Goal: Information Seeking & Learning: Learn about a topic

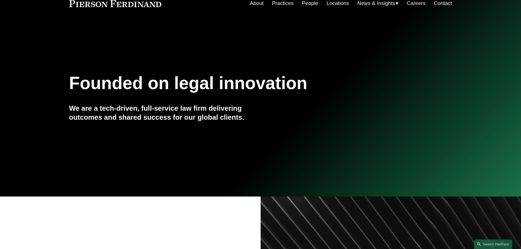
scroll to position [27, 0]
click at [282, 4] on link "Practices" at bounding box center [283, 3] width 22 height 10
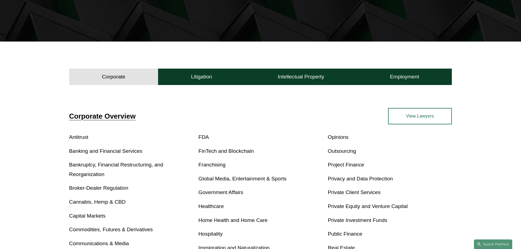
scroll to position [164, 0]
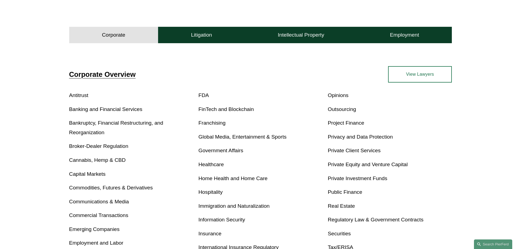
click at [107, 34] on h4 "Corporate" at bounding box center [113, 35] width 23 height 7
click at [433, 71] on link "View Lawyers" at bounding box center [420, 74] width 64 height 16
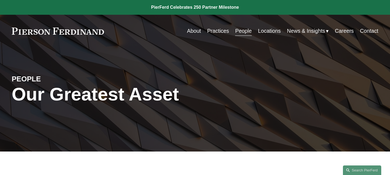
click at [217, 32] on link "Practices" at bounding box center [218, 31] width 22 height 11
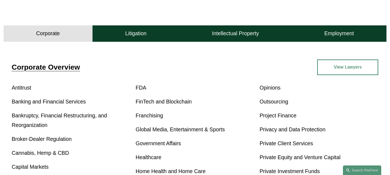
scroll to position [164, 0]
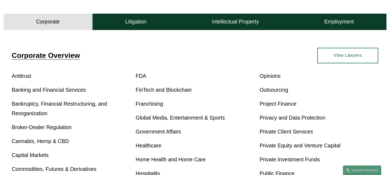
click at [66, 25] on button "Corporate" at bounding box center [48, 22] width 89 height 16
click at [352, 60] on link "View Lawyers" at bounding box center [347, 56] width 61 height 16
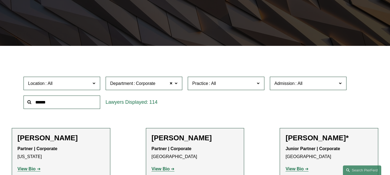
scroll to position [109, 0]
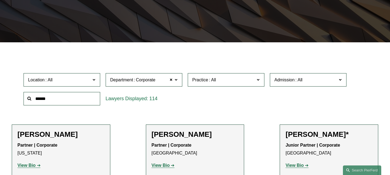
click at [146, 84] on span "Corporate" at bounding box center [145, 80] width 19 height 7
drag, startPoint x: 129, startPoint y: 121, endPoint x: 135, endPoint y: 121, distance: 5.7
click at [0, 0] on link "Employment, Labor, and Benefits" at bounding box center [0, 0] width 0 height 0
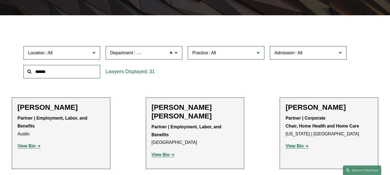
scroll to position [137, 0]
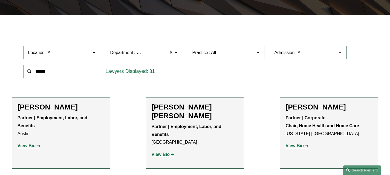
click at [127, 73] on div "31" at bounding box center [144, 71] width 77 height 13
click at [132, 55] on span "Department" at bounding box center [121, 52] width 23 height 5
click at [0, 0] on link "Litigation" at bounding box center [0, 0] width 0 height 0
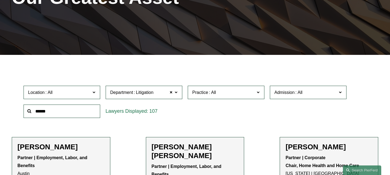
scroll to position [97, 0]
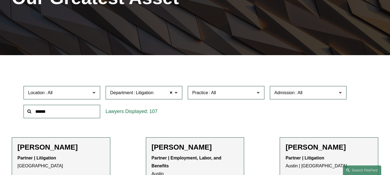
click at [125, 90] on label "Department Litigation" at bounding box center [144, 92] width 77 height 13
click at [0, 0] on link "Intellectual Property" at bounding box center [0, 0] width 0 height 0
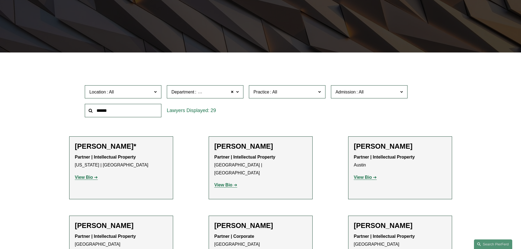
scroll to position [137, 0]
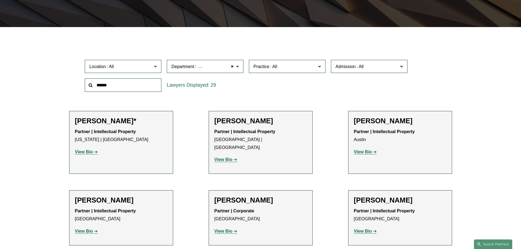
click at [220, 59] on div "Department Intellectual Property Intellectual Property All Corporate Employment…" at bounding box center [205, 66] width 82 height 19
click at [220, 65] on span "Intellectual Property" at bounding box center [216, 66] width 39 height 7
click at [0, 0] on link "Corporate" at bounding box center [0, 0] width 0 height 0
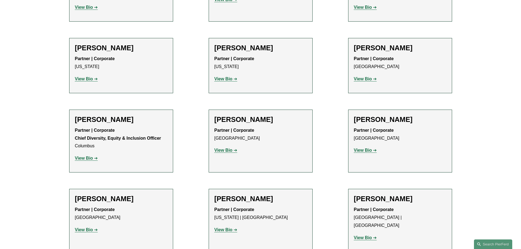
scroll to position [465, 0]
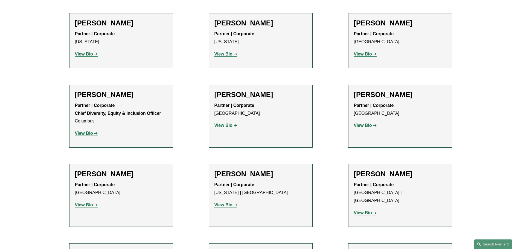
click at [172, 185] on li "Sekou Campbell Partner | Corporate Philadelphia View Bio Location: Philadelphia…" at bounding box center [121, 195] width 104 height 63
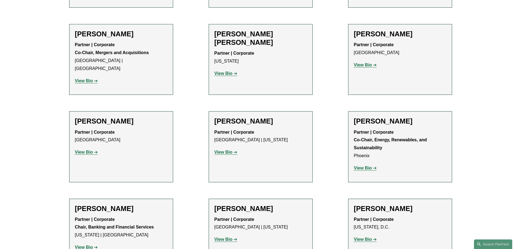
scroll to position [684, 0]
click at [278, 154] on div "Ahpaly Coradin Partner | Corporate Miami | New York View Bio Location: Miami; L…" at bounding box center [260, 147] width 92 height 59
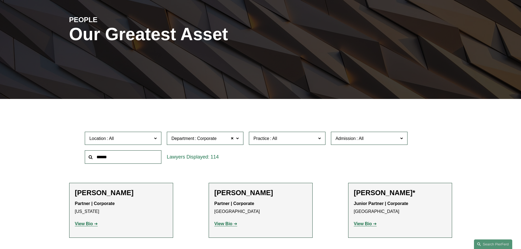
scroll to position [82, 0]
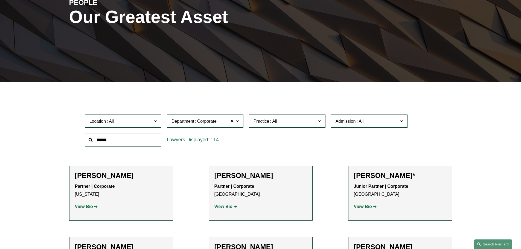
click at [176, 138] on div "114" at bounding box center [205, 139] width 77 height 13
click at [224, 116] on label "Department Corporate" at bounding box center [205, 121] width 77 height 13
click at [0, 0] on link "Employment, Labor, and Benefits" at bounding box center [0, 0] width 0 height 0
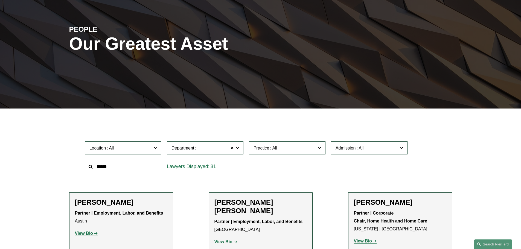
scroll to position [55, 0]
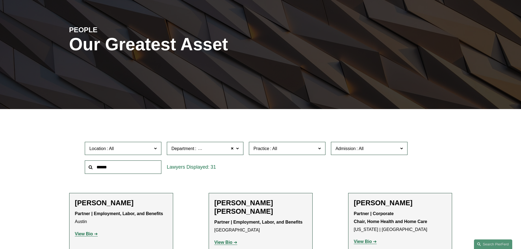
click at [149, 170] on input "text" at bounding box center [123, 166] width 77 height 13
click at [187, 155] on label "Department Employment, Labor, and Benefits" at bounding box center [205, 148] width 77 height 13
click at [0, 0] on link "Corporate" at bounding box center [0, 0] width 0 height 0
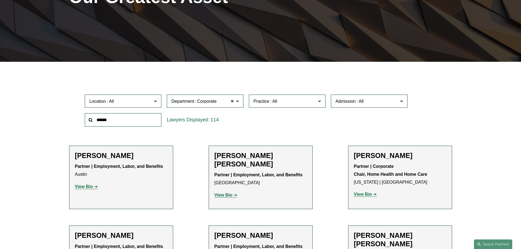
scroll to position [109, 0]
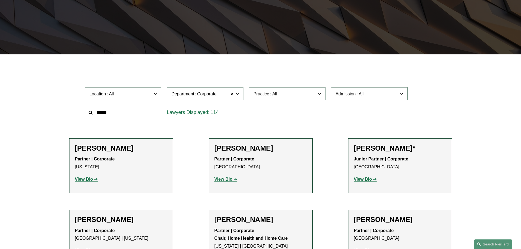
click at [130, 115] on input "text" at bounding box center [123, 112] width 77 height 13
type input "*******"
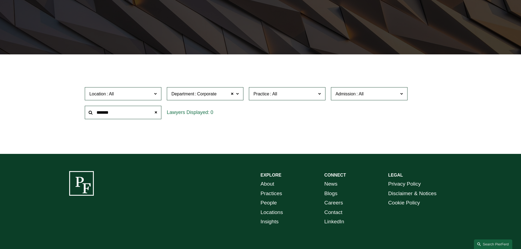
click at [231, 96] on span at bounding box center [232, 93] width 3 height 7
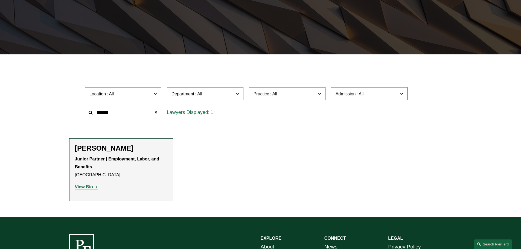
click at [124, 178] on p "Junior Partner | Employment, Labor, and Benefits Philadelphia" at bounding box center [121, 167] width 92 height 24
drag, startPoint x: 183, startPoint y: 99, endPoint x: 185, endPoint y: 120, distance: 21.2
click at [183, 99] on label "Department" at bounding box center [205, 93] width 77 height 13
click at [0, 0] on link "Employment, Labor, and Benefits" at bounding box center [0, 0] width 0 height 0
click at [156, 111] on span at bounding box center [155, 112] width 11 height 11
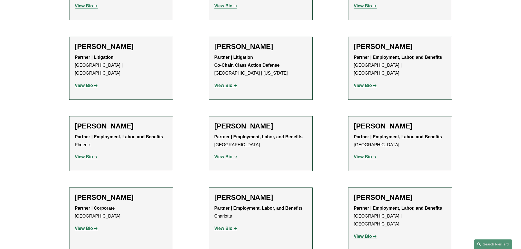
scroll to position [820, 0]
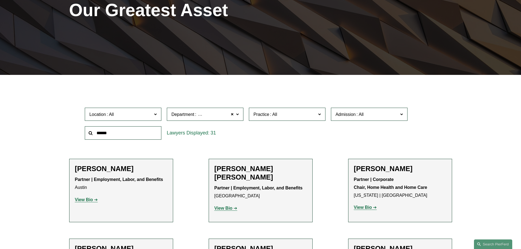
scroll to position [109, 0]
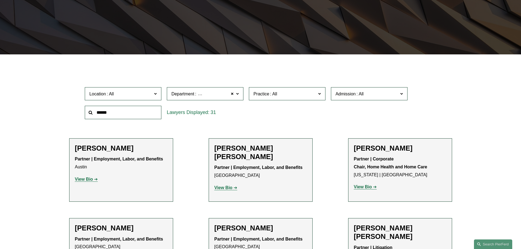
drag, startPoint x: 202, startPoint y: 97, endPoint x: 203, endPoint y: 103, distance: 6.2
click at [202, 97] on span "Department Employment, Labor, and Benefits" at bounding box center [202, 93] width 63 height 7
click at [0, 0] on link "Intellectual Property" at bounding box center [0, 0] width 0 height 0
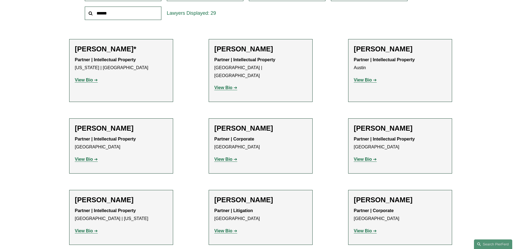
scroll to position [109, 0]
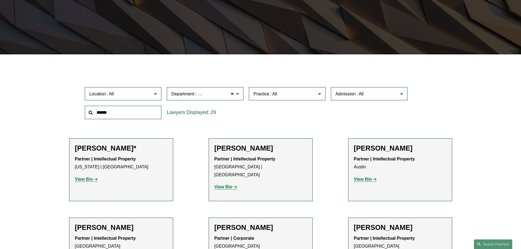
click at [189, 95] on span "Department" at bounding box center [182, 94] width 23 height 5
click at [0, 0] on link "Litigation" at bounding box center [0, 0] width 0 height 0
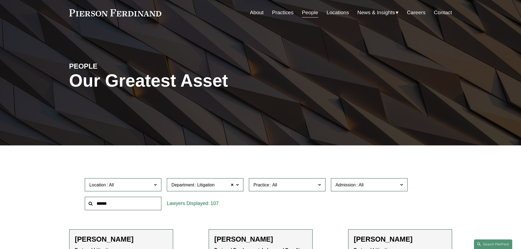
scroll to position [137, 0]
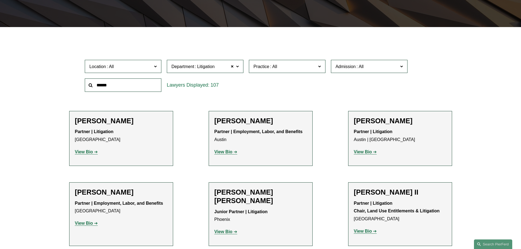
click at [146, 78] on div at bounding box center [123, 85] width 82 height 19
click at [144, 86] on input "text" at bounding box center [123, 84] width 77 height 13
click at [206, 66] on span "Litigation" at bounding box center [205, 66] width 17 height 7
drag, startPoint x: 197, startPoint y: 83, endPoint x: 127, endPoint y: 89, distance: 69.7
click at [0, 0] on link "All" at bounding box center [0, 0] width 0 height 0
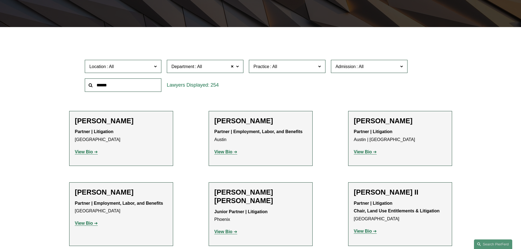
click at [125, 82] on input "text" at bounding box center [123, 84] width 77 height 13
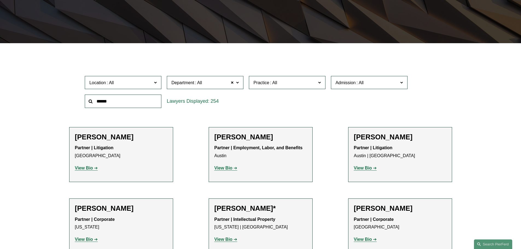
scroll to position [109, 0]
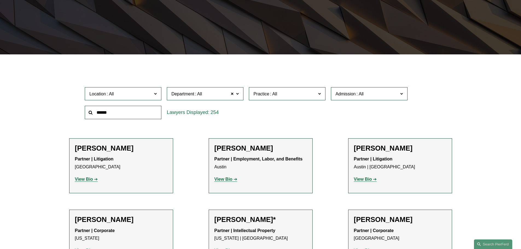
click at [124, 119] on input "text" at bounding box center [123, 112] width 77 height 13
click at [122, 114] on input "text" at bounding box center [123, 112] width 77 height 13
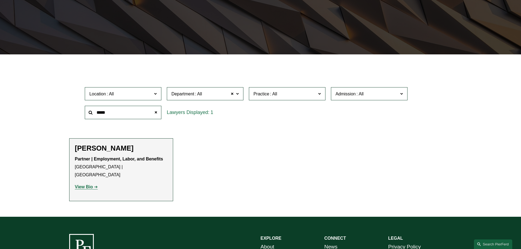
click at [191, 94] on span "Department" at bounding box center [182, 94] width 23 height 5
click at [0, 0] on link "Corporate" at bounding box center [0, 0] width 0 height 0
click at [192, 98] on label "Department Corporate" at bounding box center [205, 93] width 77 height 13
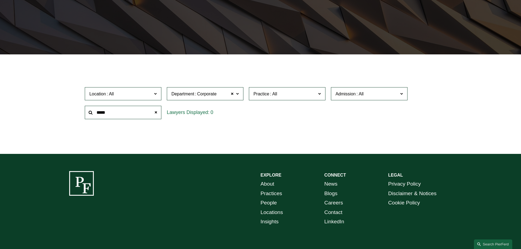
click at [0, 0] on link "Intellectual Property" at bounding box center [0, 0] width 0 height 0
click at [193, 97] on span "Department Intellectual Property" at bounding box center [202, 93] width 63 height 7
click at [0, 0] on link "Litigation" at bounding box center [0, 0] width 0 height 0
drag, startPoint x: 109, startPoint y: 116, endPoint x: 82, endPoint y: 113, distance: 26.3
click at [82, 113] on div "*****" at bounding box center [123, 112] width 82 height 19
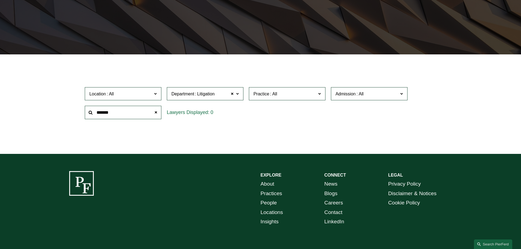
click at [196, 90] on label "Department Litigation" at bounding box center [205, 93] width 77 height 13
click at [0, 0] on link "Corporate" at bounding box center [0, 0] width 0 height 0
click at [195, 94] on span "Corporate" at bounding box center [205, 94] width 22 height 5
click at [0, 0] on link "Employment, Labor, and Benefits" at bounding box center [0, 0] width 0 height 0
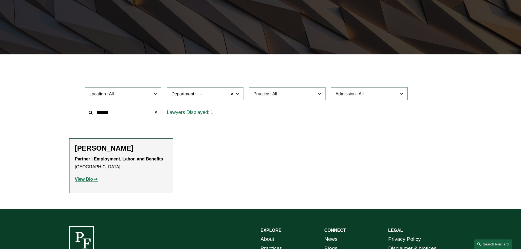
click at [195, 94] on span "Employment, Labor, and Benefits" at bounding box center [227, 94] width 67 height 5
click at [0, 0] on link "Intellectual Property" at bounding box center [0, 0] width 0 height 0
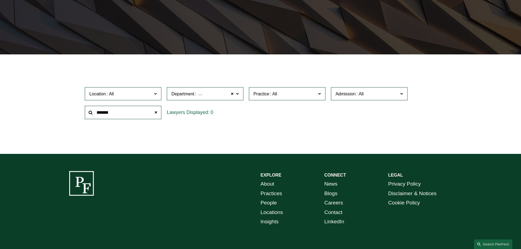
drag, startPoint x: 194, startPoint y: 93, endPoint x: 199, endPoint y: 107, distance: 15.1
click at [194, 93] on span "Department" at bounding box center [182, 94] width 23 height 5
click at [0, 0] on link "Litigation" at bounding box center [0, 0] width 0 height 0
drag, startPoint x: 118, startPoint y: 114, endPoint x: 79, endPoint y: 105, distance: 40.5
click at [79, 107] on div "Location All Atlanta Austin Boston Charlotte Chicago Cincinnati Cleveland Colum…" at bounding box center [260, 102] width 383 height 37
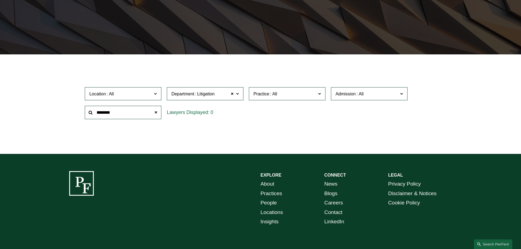
drag, startPoint x: 179, startPoint y: 97, endPoint x: 184, endPoint y: 120, distance: 24.0
click at [179, 97] on span "Department Litigation" at bounding box center [202, 93] width 63 height 7
click at [0, 0] on link "Employment, Labor, and Benefits" at bounding box center [0, 0] width 0 height 0
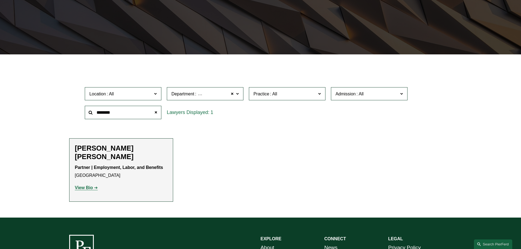
click at [208, 95] on span "Employment, Labor, and Benefits" at bounding box center [229, 93] width 65 height 7
click at [0, 0] on link "Corporate" at bounding box center [0, 0] width 0 height 0
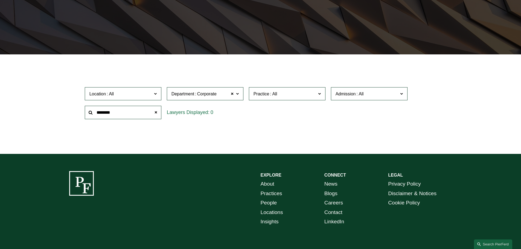
click at [195, 95] on span "Corporate" at bounding box center [205, 94] width 22 height 5
click at [0, 0] on link "Intellectual Property" at bounding box center [0, 0] width 0 height 0
click at [186, 96] on span "Department" at bounding box center [182, 94] width 23 height 5
click at [0, 0] on link "Litigation" at bounding box center [0, 0] width 0 height 0
drag, startPoint x: 122, startPoint y: 112, endPoint x: 71, endPoint y: 111, distance: 51.7
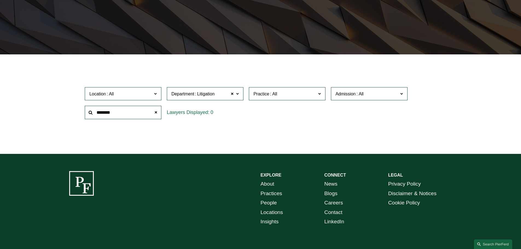
click at [71, 111] on div "Location All Atlanta Austin Boston Charlotte Chicago Cincinnati Cleveland Colum…" at bounding box center [260, 102] width 383 height 37
type input "******"
click at [192, 102] on div "Department Litigation Litigation All Corporate Employment, Labor, and Benefits …" at bounding box center [205, 93] width 82 height 19
click at [191, 94] on span "Department" at bounding box center [182, 94] width 23 height 5
click at [0, 0] on link "Employment, Labor, and Benefits" at bounding box center [0, 0] width 0 height 0
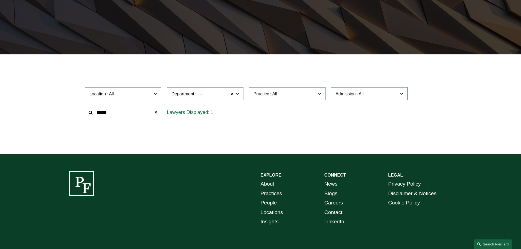
drag, startPoint x: 195, startPoint y: 92, endPoint x: 195, endPoint y: 98, distance: 6.3
click at [195, 91] on span "Department Employment, Labor, and Benefits" at bounding box center [202, 93] width 63 height 7
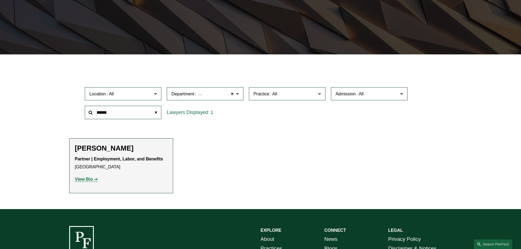
click at [0, 0] on link "All" at bounding box center [0, 0] width 0 height 0
drag, startPoint x: 200, startPoint y: 92, endPoint x: 203, endPoint y: 102, distance: 10.7
click at [201, 92] on span "All" at bounding box center [199, 93] width 5 height 7
click at [0, 0] on link "Corporate" at bounding box center [0, 0] width 0 height 0
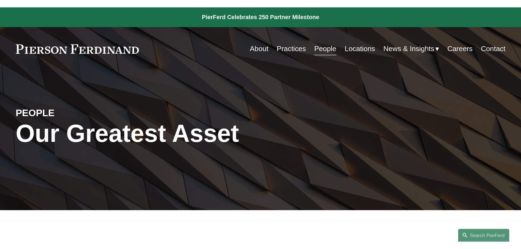
scroll to position [109, 0]
